Goal: Transaction & Acquisition: Book appointment/travel/reservation

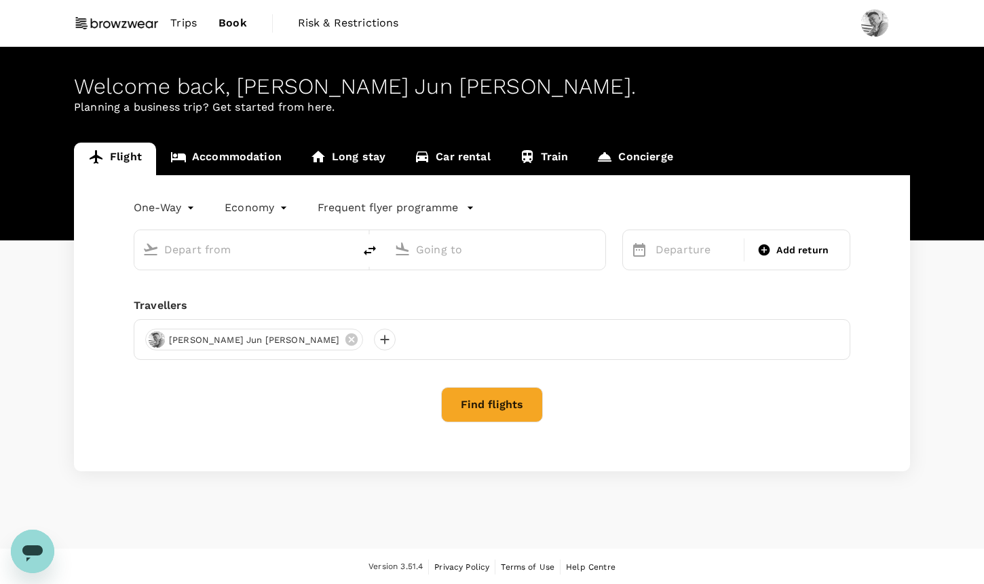
type input "[GEOGRAPHIC_DATA], [GEOGRAPHIC_DATA] (any)"
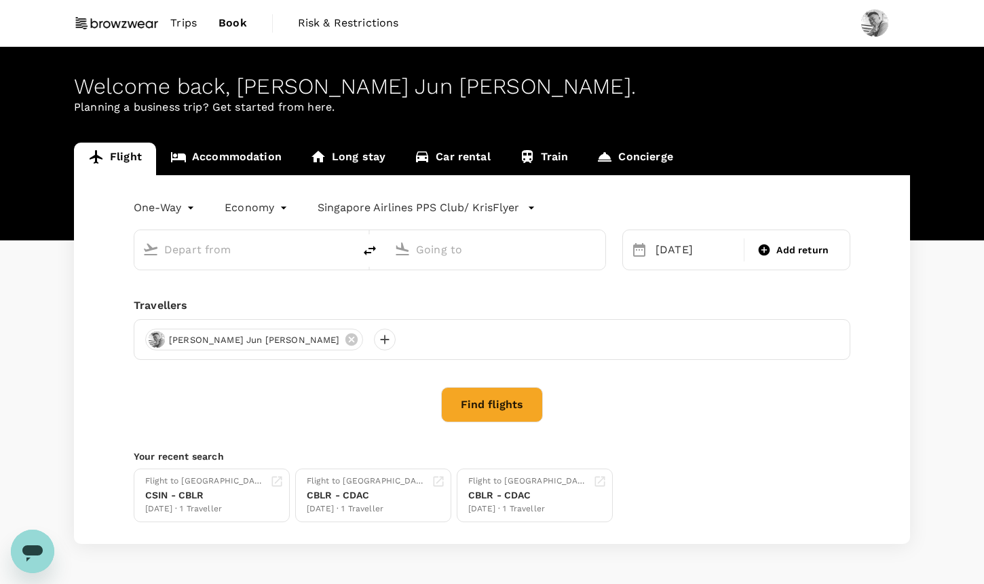
type input "[GEOGRAPHIC_DATA], [GEOGRAPHIC_DATA] (any)"
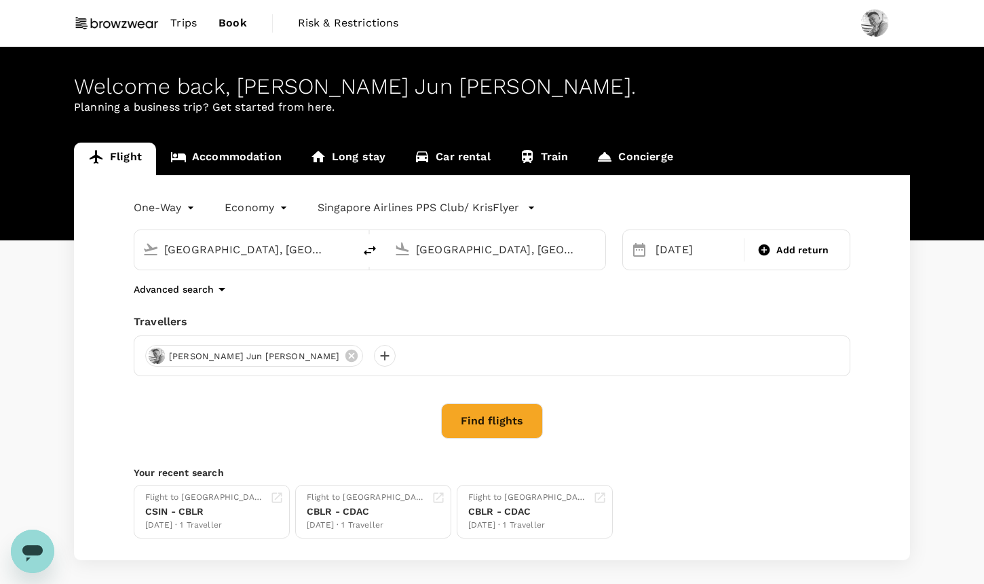
click at [187, 24] on span "Trips" at bounding box center [183, 23] width 26 height 16
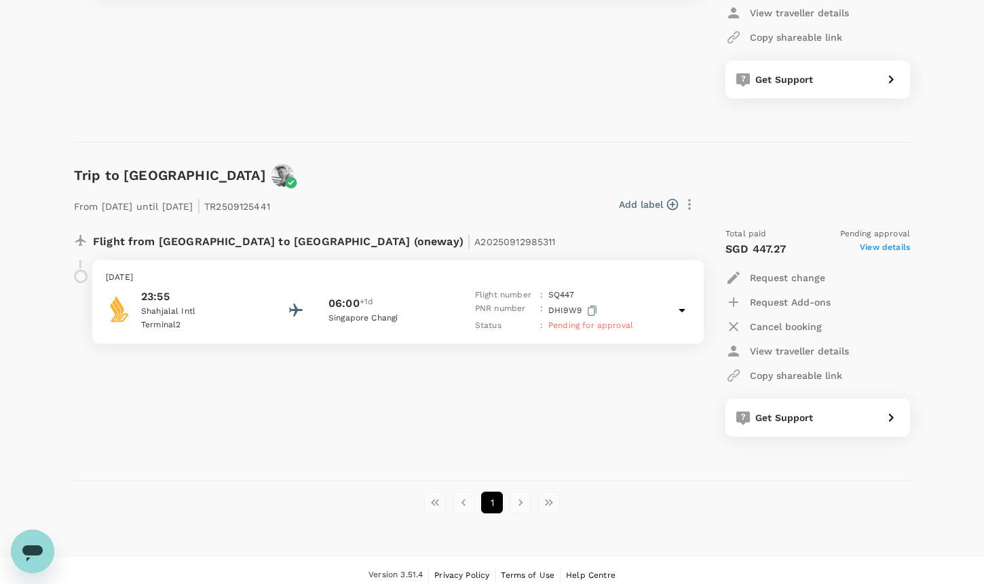
scroll to position [1442, 0]
